Goal: Transaction & Acquisition: Download file/media

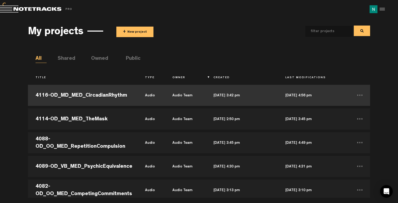
click at [114, 96] on td "4116-OD_MD_MED_CircadianRhythm" at bounding box center [83, 96] width 110 height 24
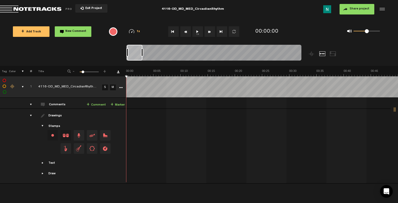
click at [90, 13] on md-toolbar "Exit Project 4116-OD_MD_MED_CircadianRhythm Share project Save project" at bounding box center [199, 9] width 398 height 18
click at [94, 7] on span "Exit Project" at bounding box center [93, 8] width 18 height 3
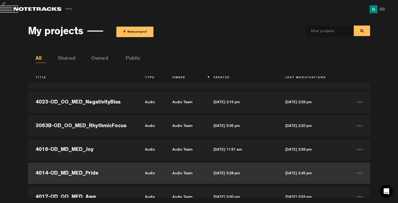
scroll to position [1585, 0]
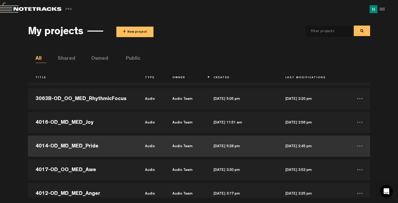
click at [92, 144] on td "4014-OD_MD_MED_Pride" at bounding box center [83, 146] width 110 height 24
click at [91, 144] on td "4014-OD_MD_MED_Pride" at bounding box center [83, 146] width 110 height 24
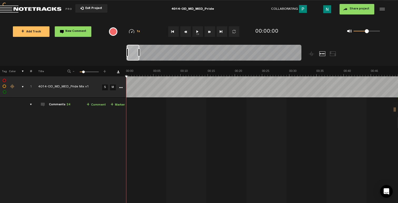
click at [23, 88] on div "comments, stamps & drawings" at bounding box center [21, 86] width 8 height 5
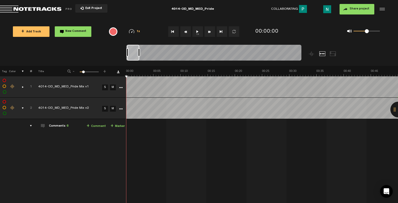
click at [22, 106] on div "comments, stamps & drawings" at bounding box center [21, 108] width 8 height 5
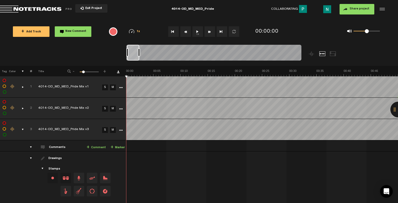
click at [21, 130] on div "comments, stamps & drawings" at bounding box center [21, 129] width 8 height 5
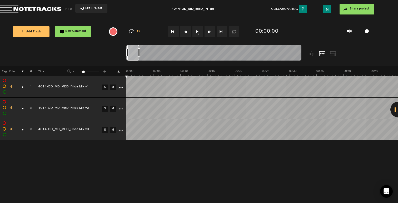
click at [121, 129] on icon "More" at bounding box center [121, 131] width 4 height 4
click at [122, 131] on icon "More" at bounding box center [121, 131] width 4 height 4
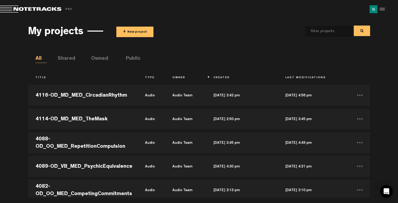
click at [321, 30] on input "text" at bounding box center [325, 31] width 39 height 11
type input "2574"
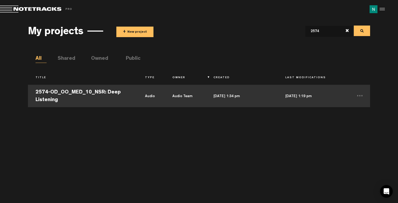
click at [110, 98] on td "2574-OD_OO_MED_10_NSR: Deep Listening" at bounding box center [83, 96] width 110 height 24
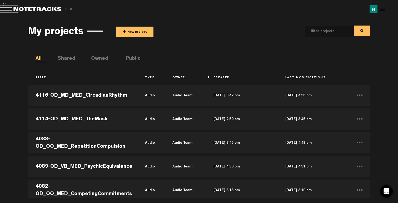
click at [332, 29] on input "text" at bounding box center [325, 31] width 39 height 11
type input "2574"
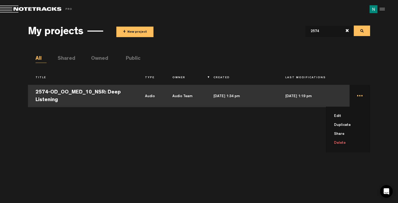
click at [361, 96] on td "... Edit Duplicate Share Delete" at bounding box center [360, 96] width 21 height 24
click at [361, 96] on td "..." at bounding box center [360, 96] width 21 height 24
click at [93, 97] on td "2574-OD_OO_MED_10_NSR: Deep Listening" at bounding box center [83, 96] width 110 height 24
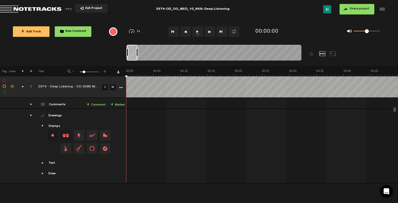
click at [121, 87] on icon "More" at bounding box center [121, 88] width 4 height 4
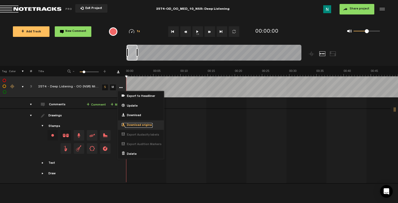
click at [132, 125] on span "Download original" at bounding box center [139, 125] width 28 height 4
